Goal: Book appointment/travel/reservation

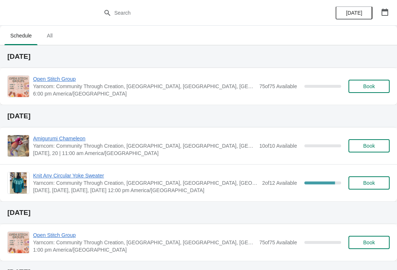
click at [50, 39] on span "All" at bounding box center [49, 35] width 18 height 13
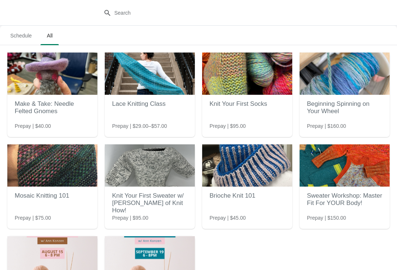
scroll to position [-4, 0]
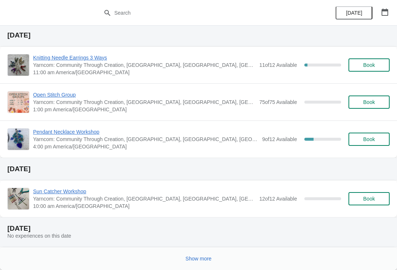
scroll to position [327, 0]
click at [195, 256] on span "Show more" at bounding box center [199, 259] width 26 height 6
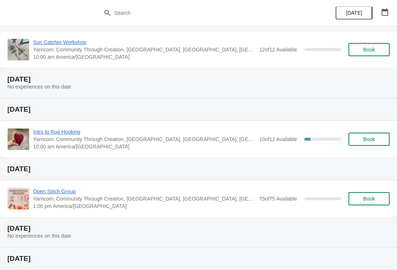
scroll to position [476, 0]
click at [365, 144] on button "Book" at bounding box center [369, 139] width 41 height 13
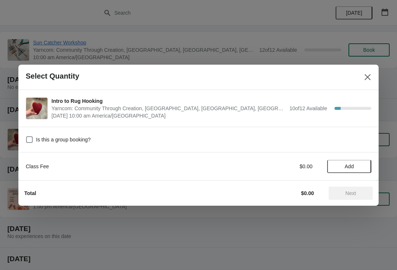
click at [352, 169] on span "Add" at bounding box center [349, 167] width 9 height 6
click at [349, 197] on button "Next" at bounding box center [351, 193] width 44 height 13
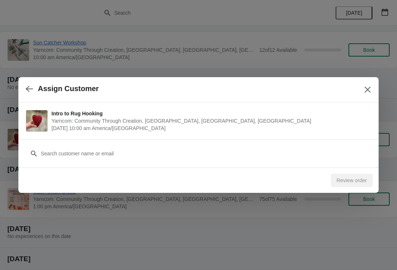
click at [111, 166] on div "Customer" at bounding box center [198, 153] width 361 height 28
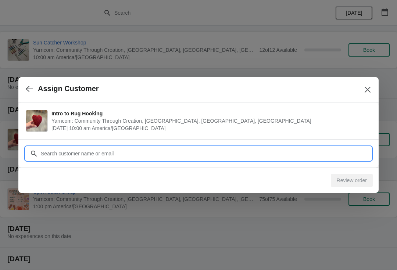
click at [125, 153] on input "Customer" at bounding box center [205, 153] width 331 height 13
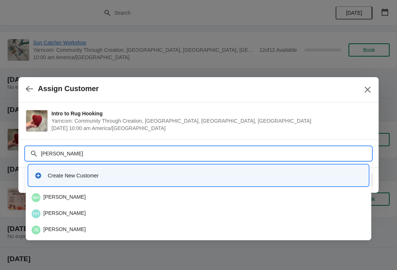
type input "[PERSON_NAME]"
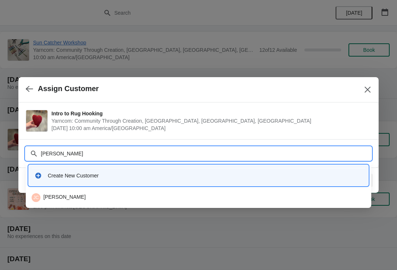
click at [112, 203] on div "[PERSON_NAME]" at bounding box center [199, 198] width 340 height 15
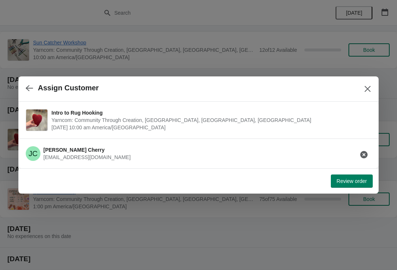
click at [350, 180] on span "Review order" at bounding box center [352, 181] width 30 height 6
